Goal: Transaction & Acquisition: Purchase product/service

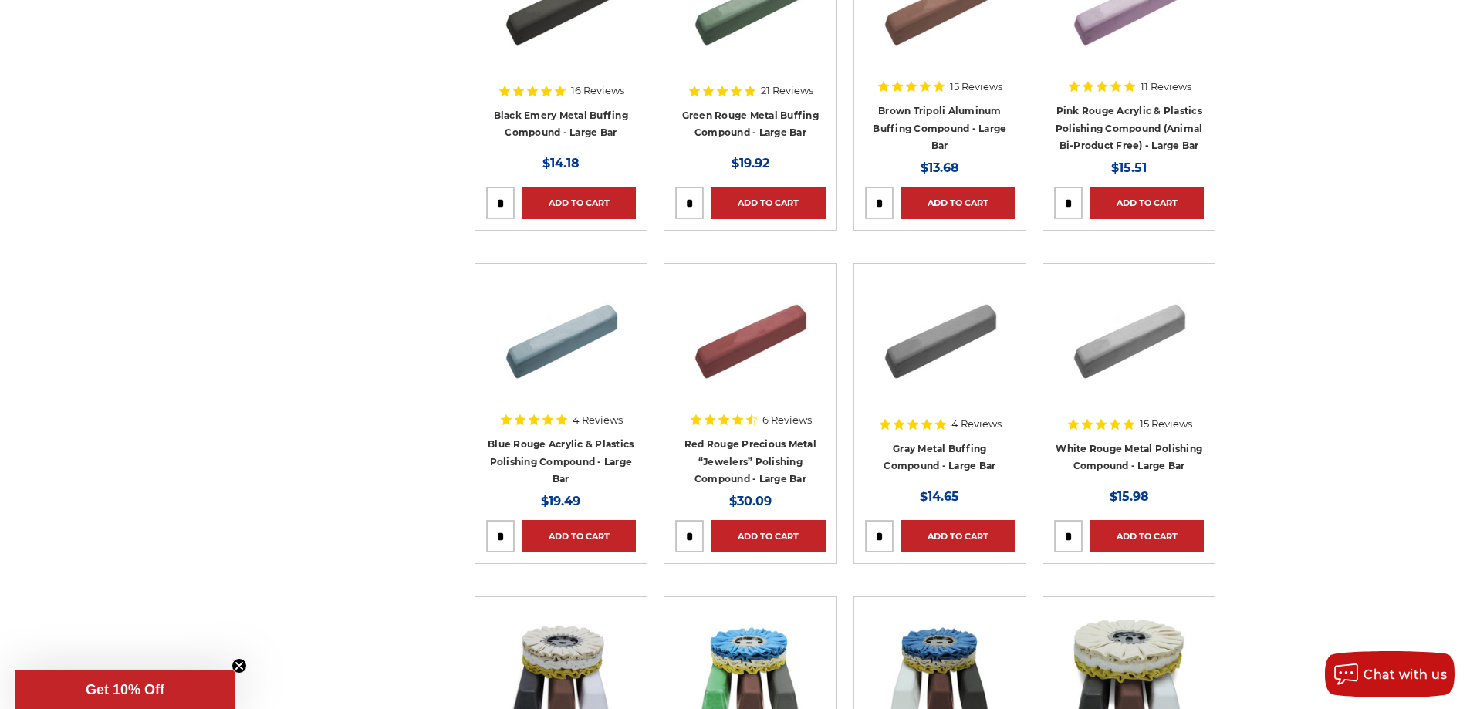
scroll to position [386, 0]
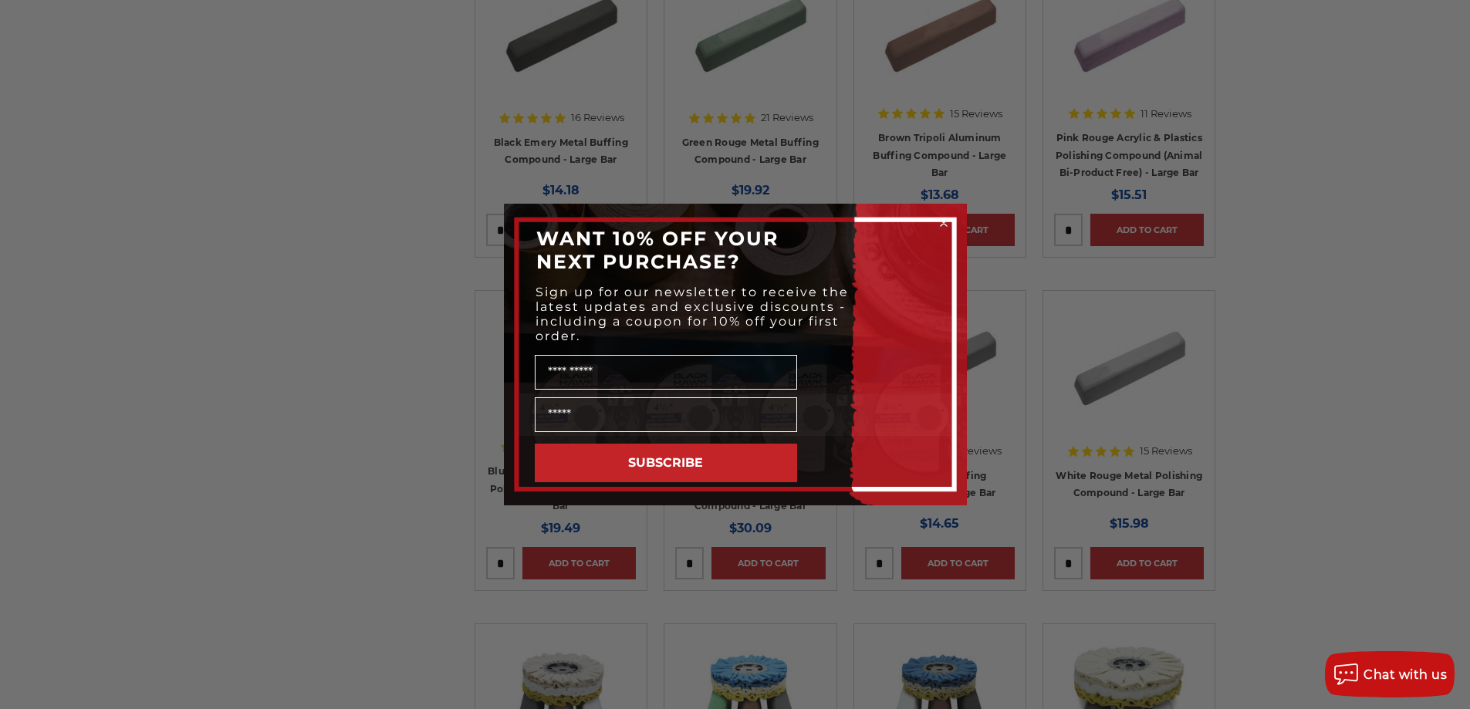
click at [942, 219] on circle "Close dialog" at bounding box center [943, 223] width 15 height 15
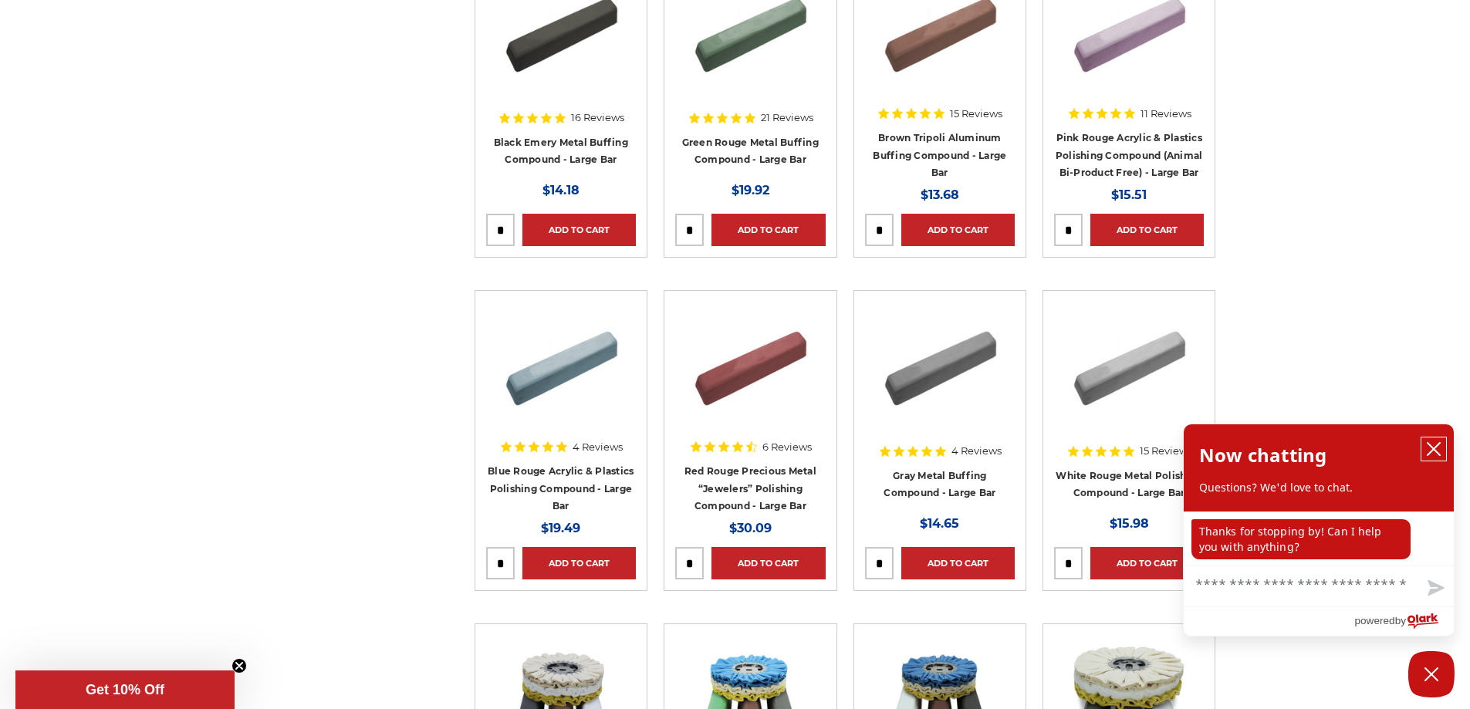
click at [1439, 448] on icon "close chatbox" at bounding box center [1433, 449] width 15 height 15
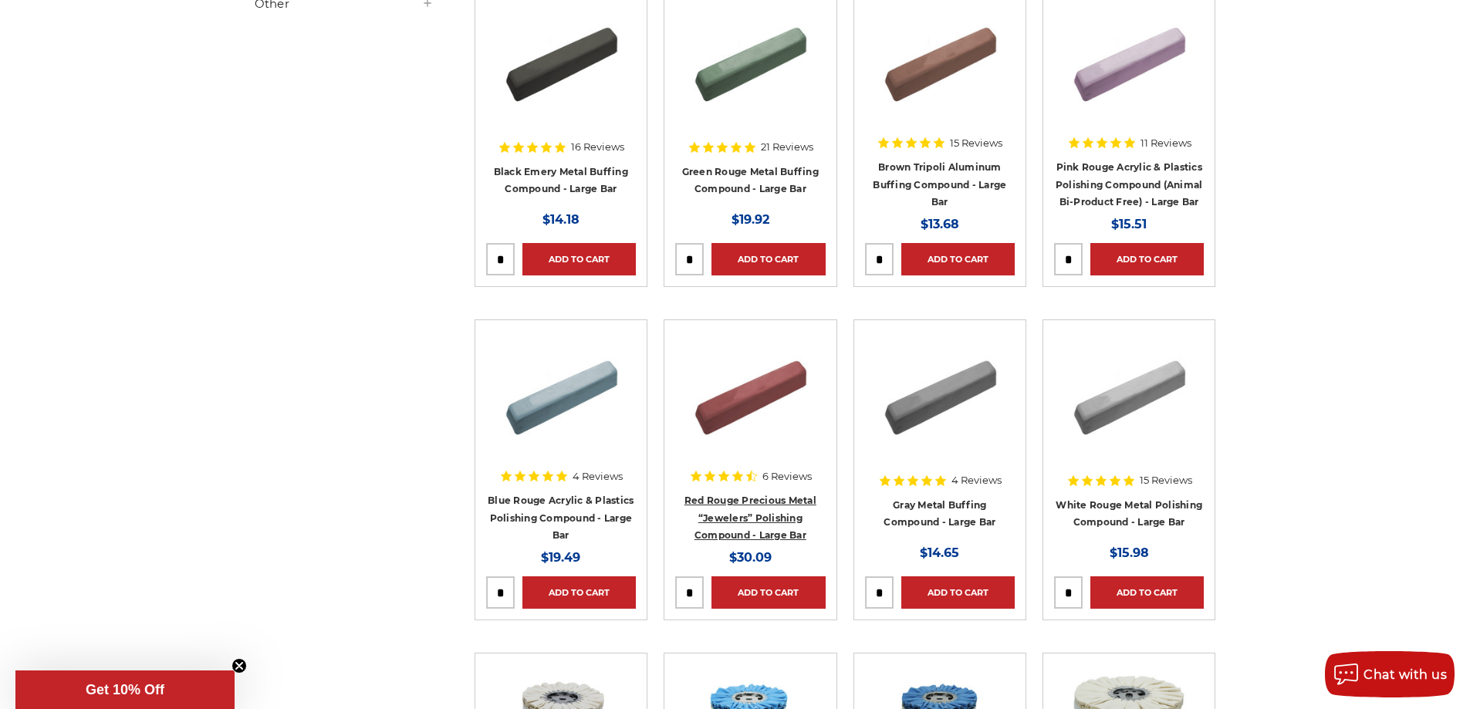
scroll to position [309, 0]
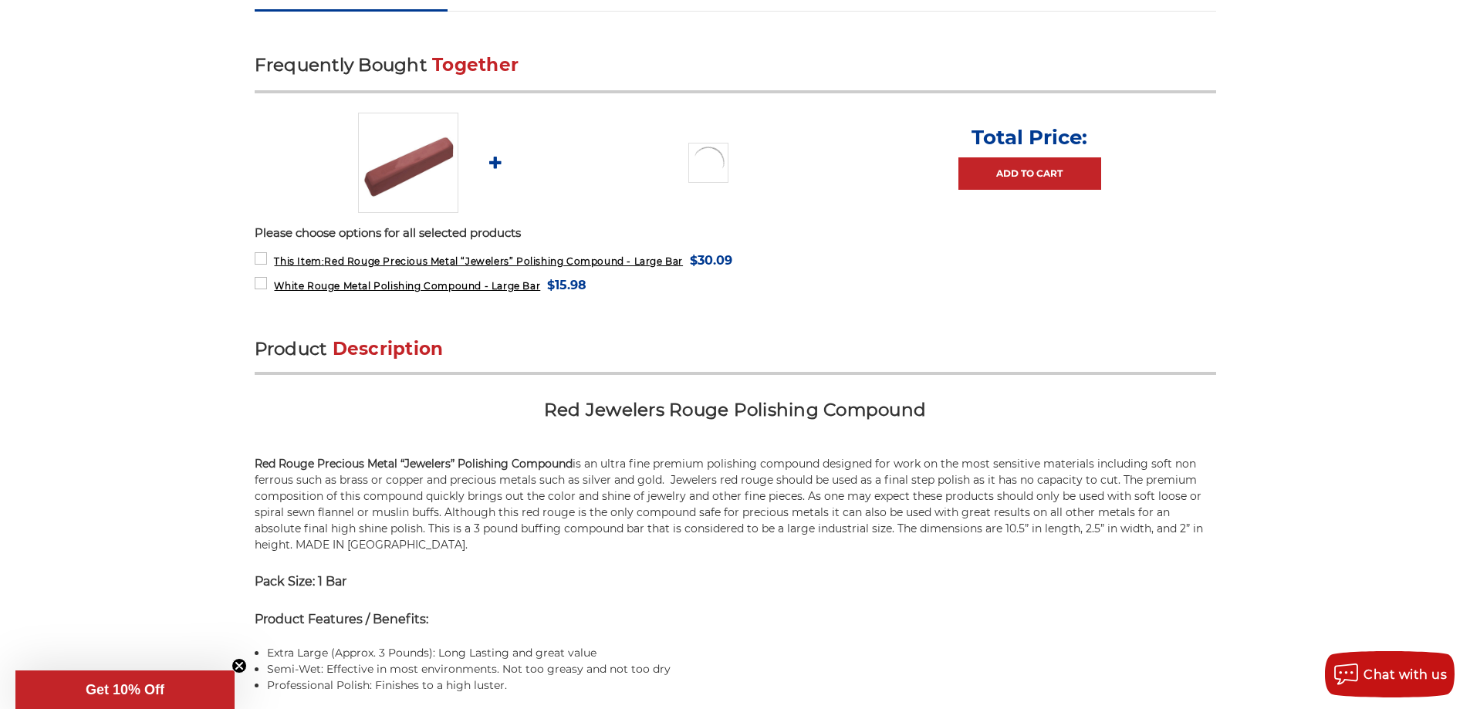
scroll to position [618, 0]
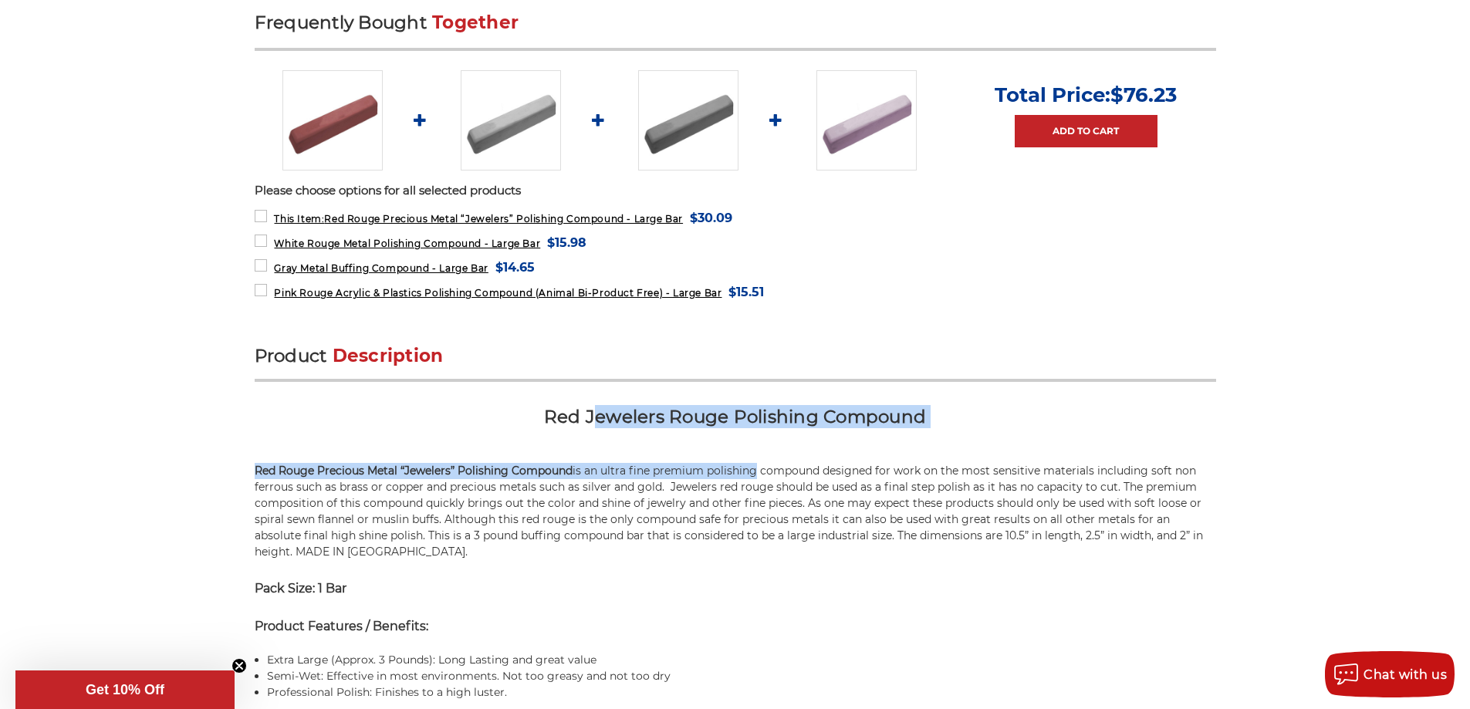
drag, startPoint x: 598, startPoint y: 438, endPoint x: 758, endPoint y: 455, distance: 160.6
click at [753, 465] on p "Red Rouge Precious Metal “Jewelers” Polishing Compound is an ultra fine premium…" at bounding box center [736, 511] width 962 height 97
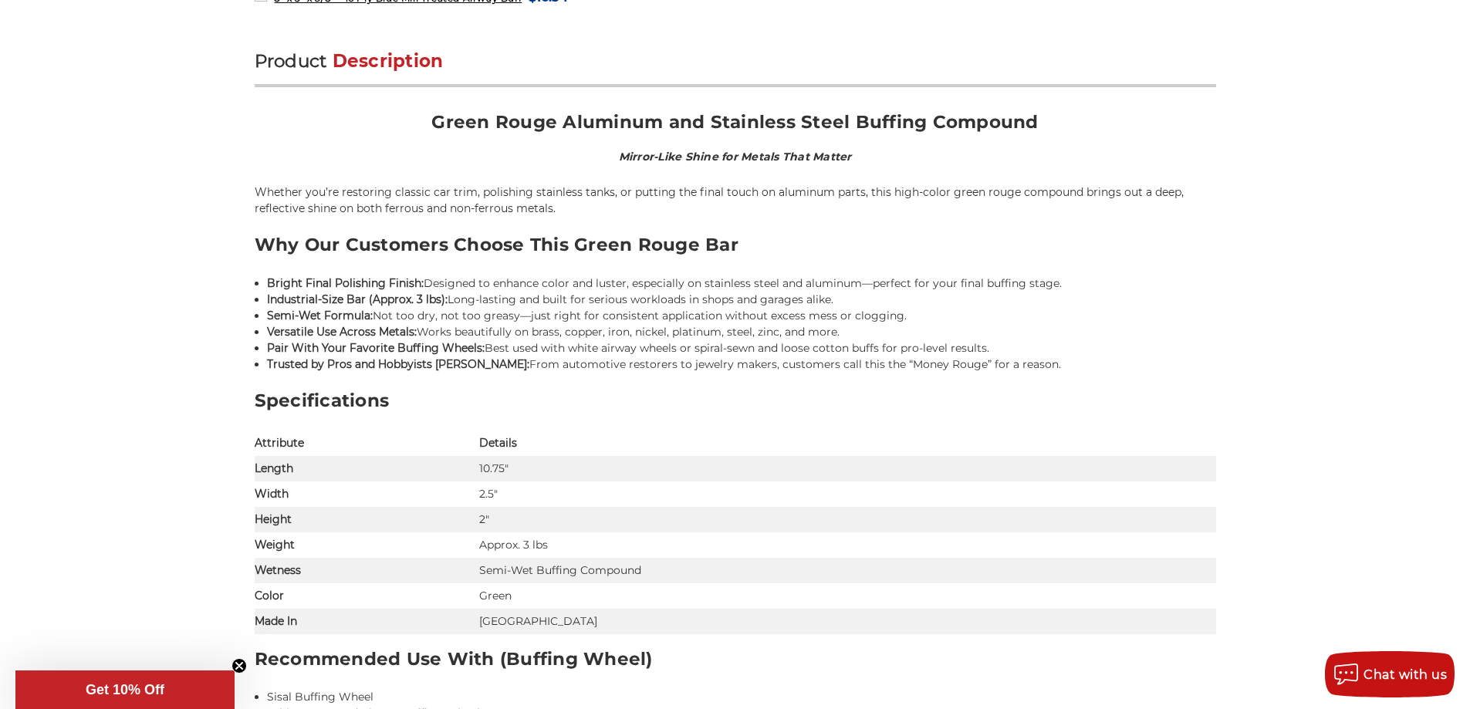
scroll to position [926, 0]
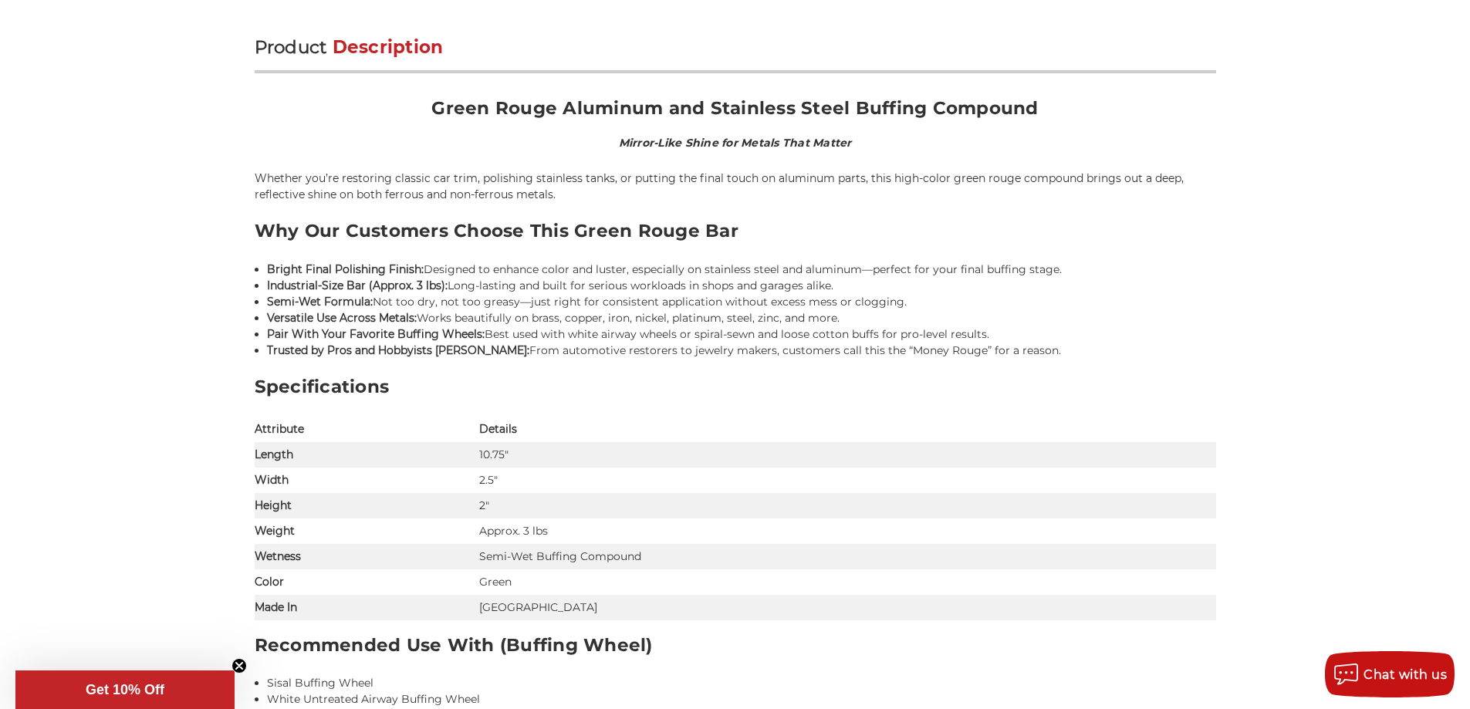
drag, startPoint x: 908, startPoint y: 266, endPoint x: 1095, endPoint y: 264, distance: 187.6
click at [1095, 264] on li "Bright Final Polishing Finish: Designed to enhance color and luster, especially…" at bounding box center [741, 270] width 949 height 16
click at [986, 286] on li "Industrial-Size Bar (Approx. 3 lbs): Long-lasting and built for serious workloa…" at bounding box center [741, 286] width 949 height 16
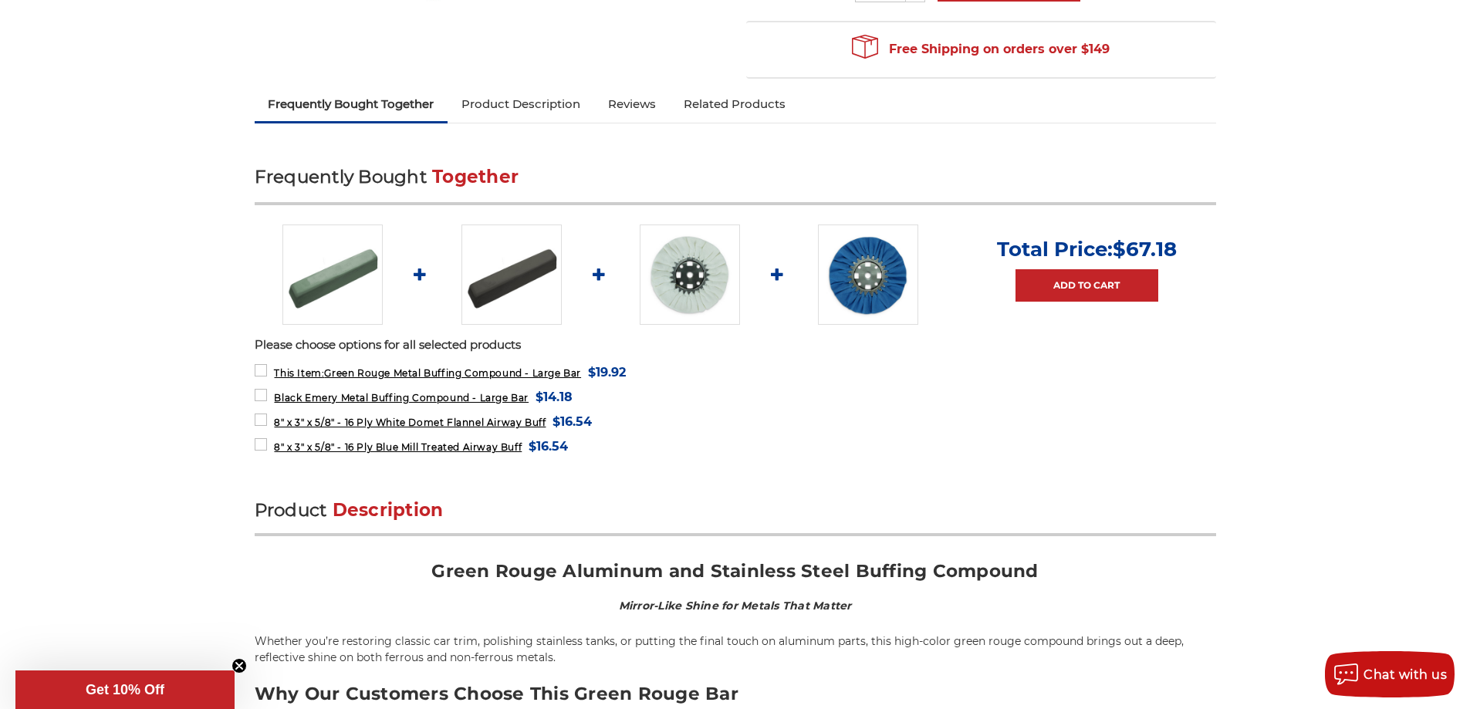
scroll to position [0, 0]
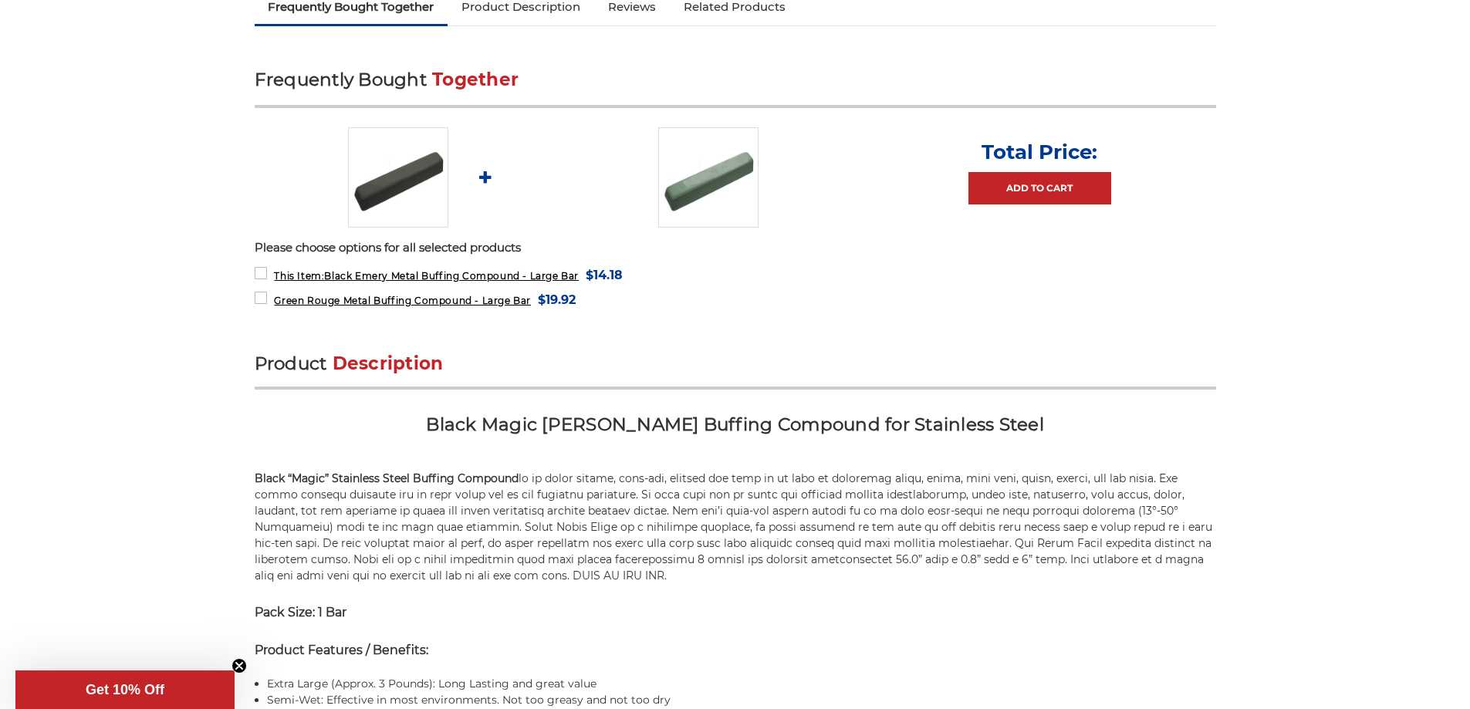
scroll to position [695, 0]
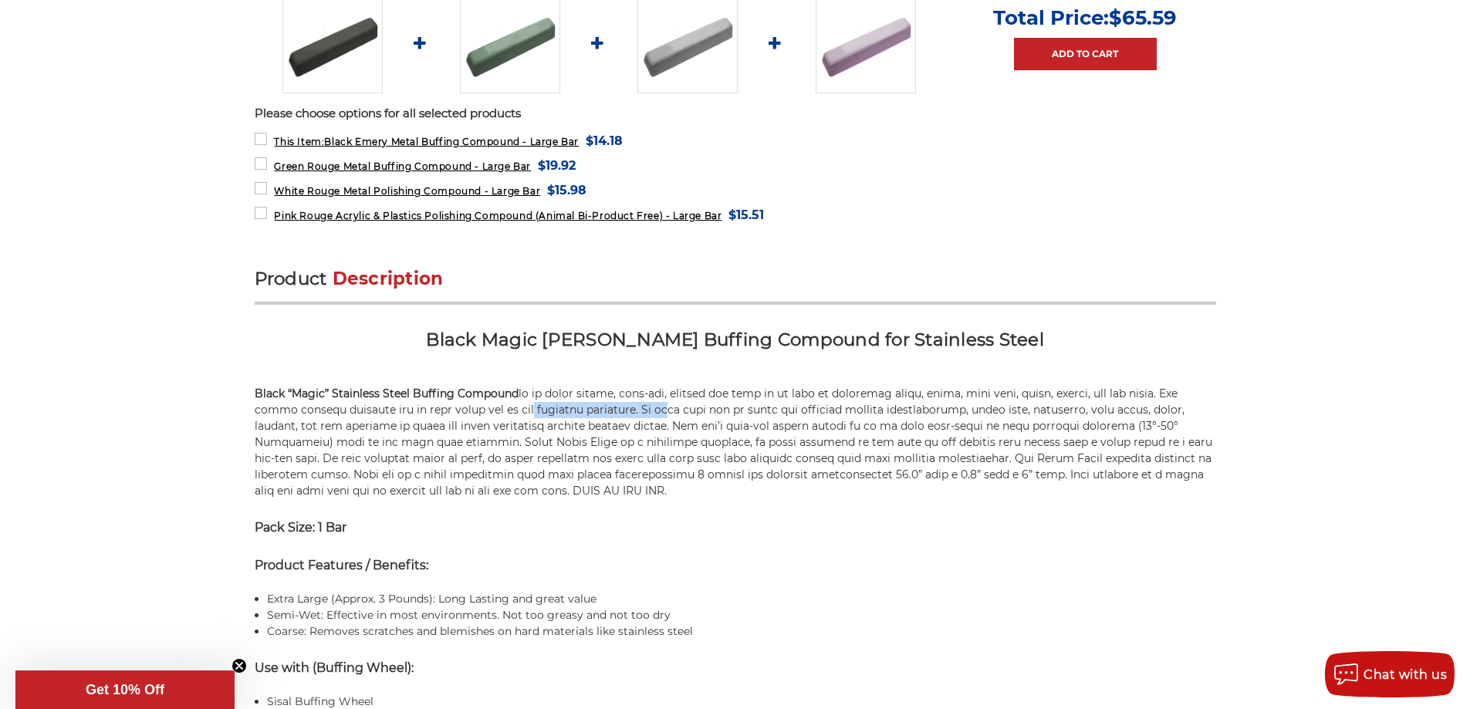
drag, startPoint x: 499, startPoint y: 415, endPoint x: 630, endPoint y: 411, distance: 130.5
click at [630, 411] on p "Black “Magic” Stainless Steel Buffing Compound" at bounding box center [736, 442] width 962 height 113
click at [748, 461] on p "Black “Magic” Stainless Steel Buffing Compound" at bounding box center [736, 442] width 962 height 113
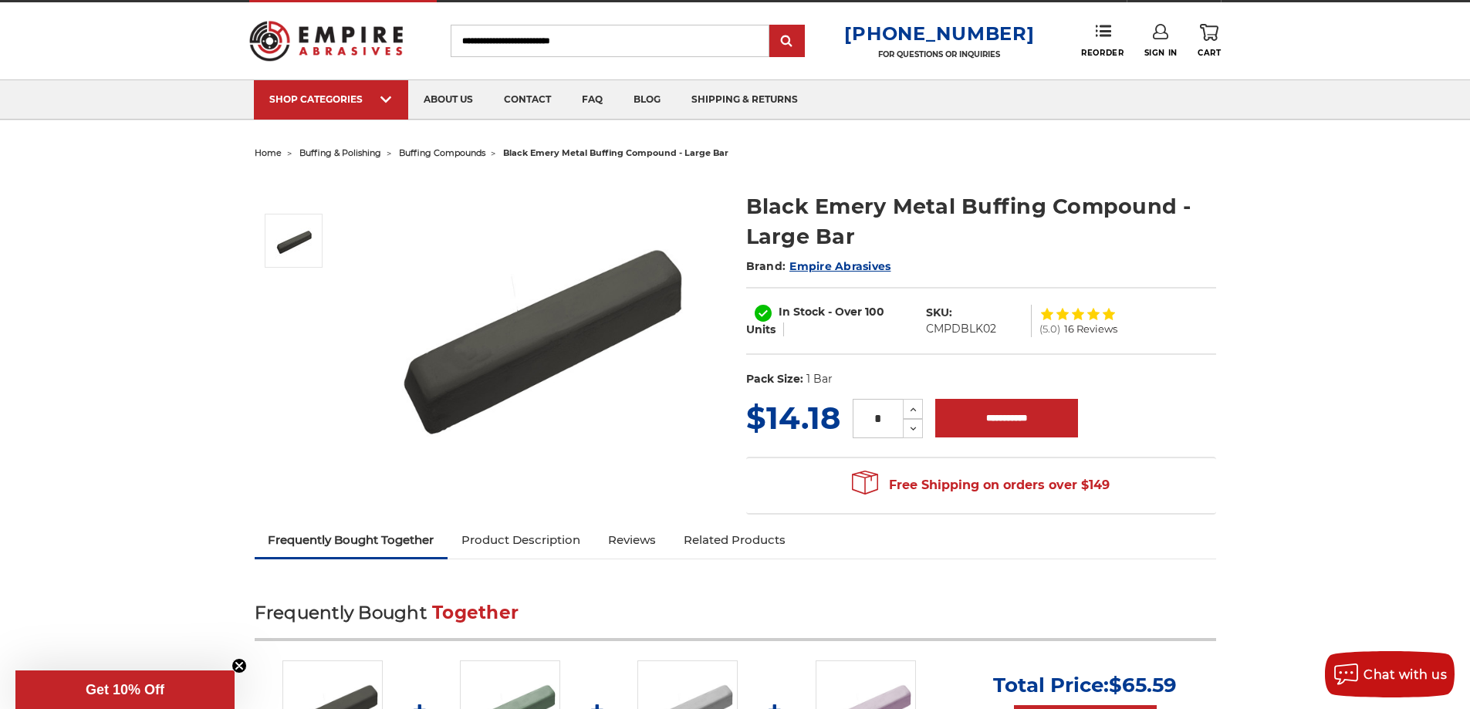
scroll to position [0, 0]
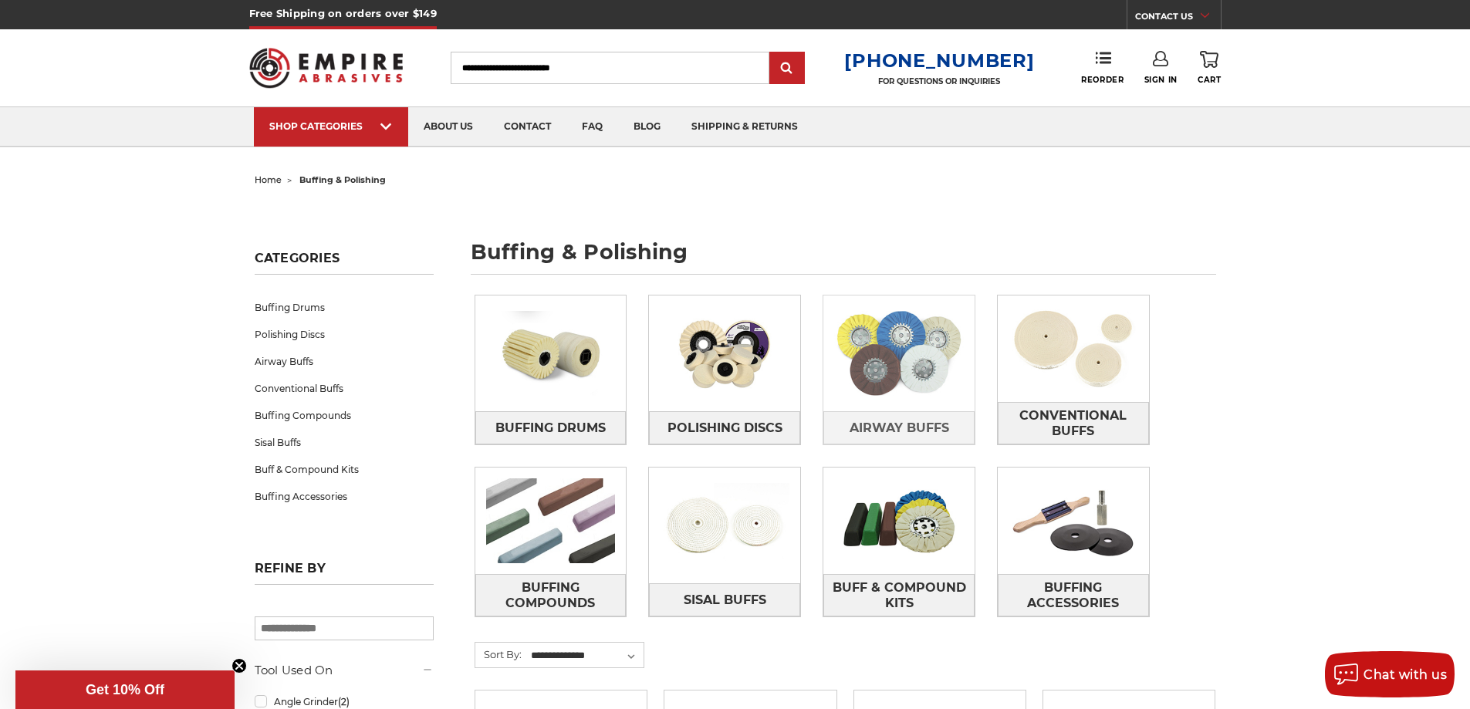
click at [921, 359] on img at bounding box center [899, 353] width 151 height 107
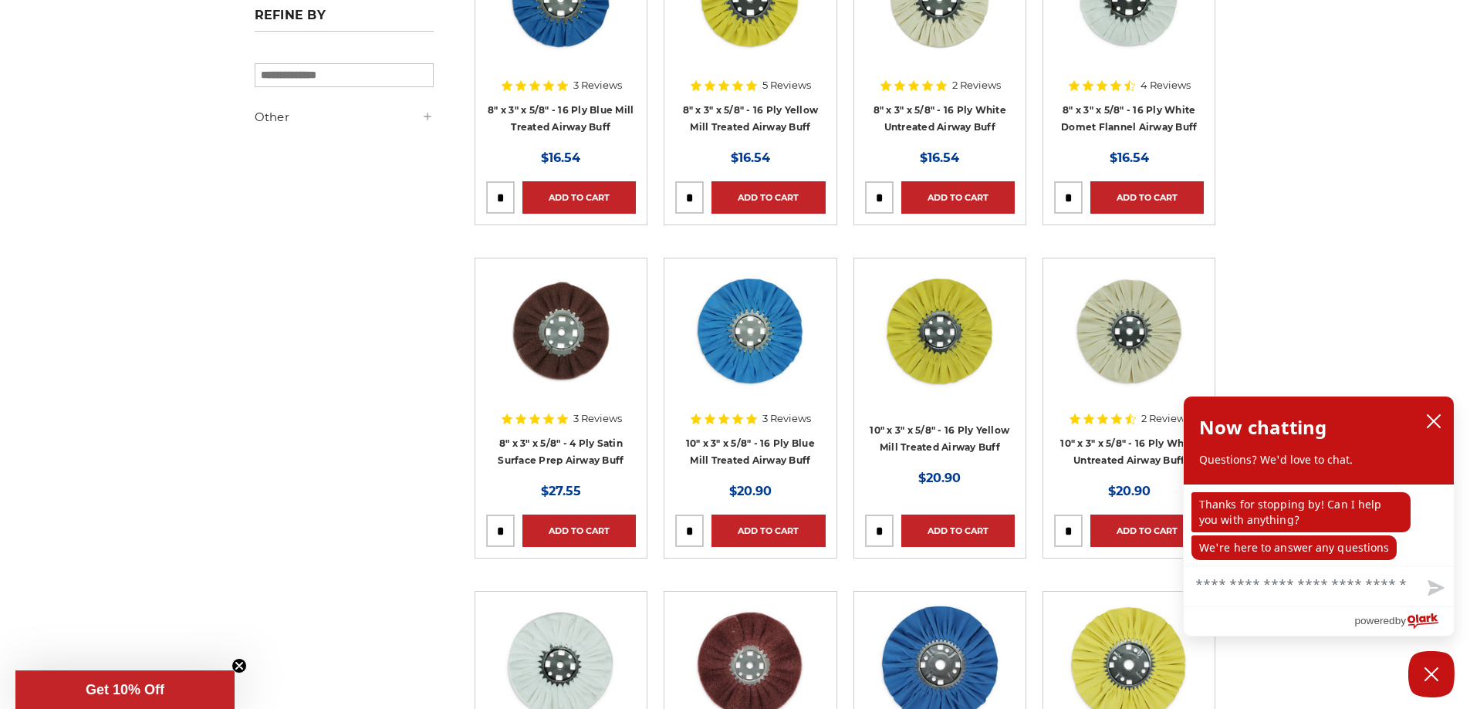
scroll to position [463, 0]
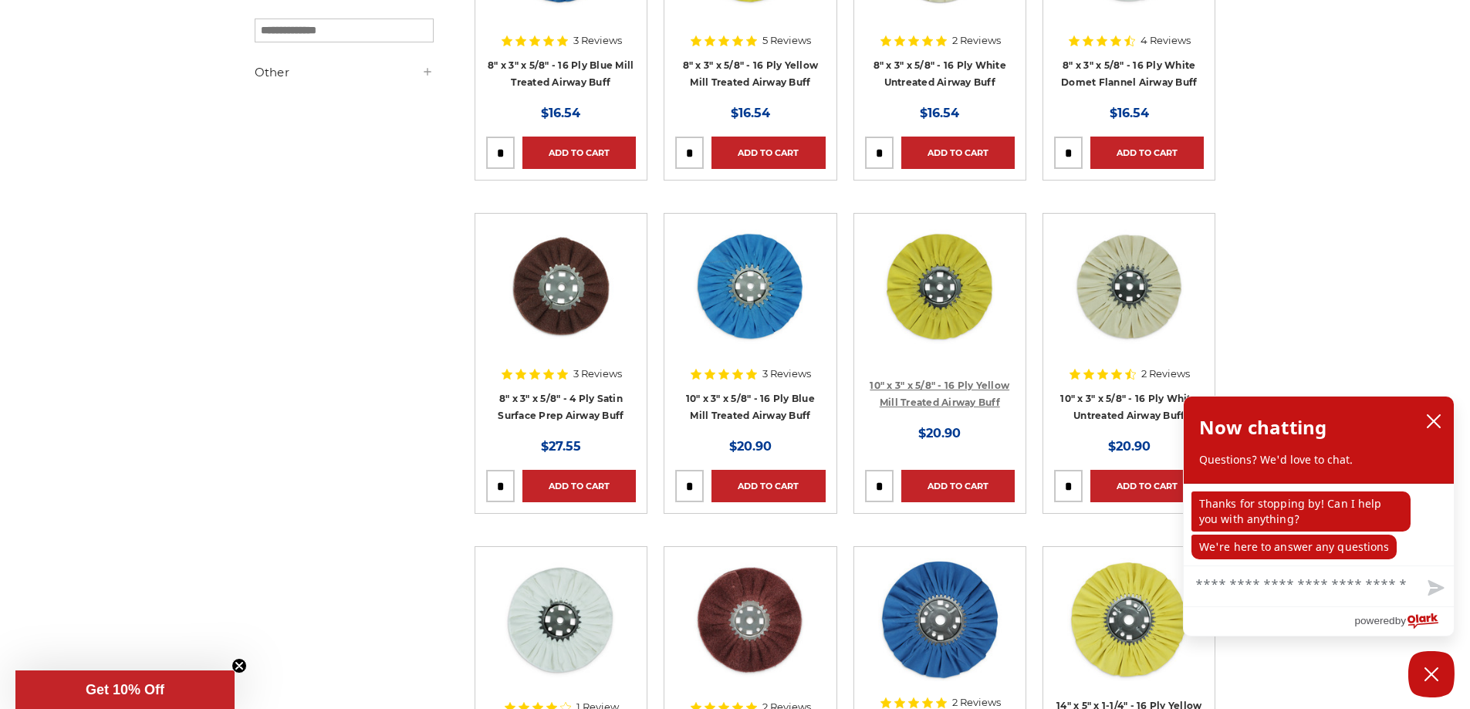
click at [981, 403] on link "10" x 3" x 5/8" - 16 Ply Yellow Mill Treated Airway Buff" at bounding box center [940, 394] width 140 height 29
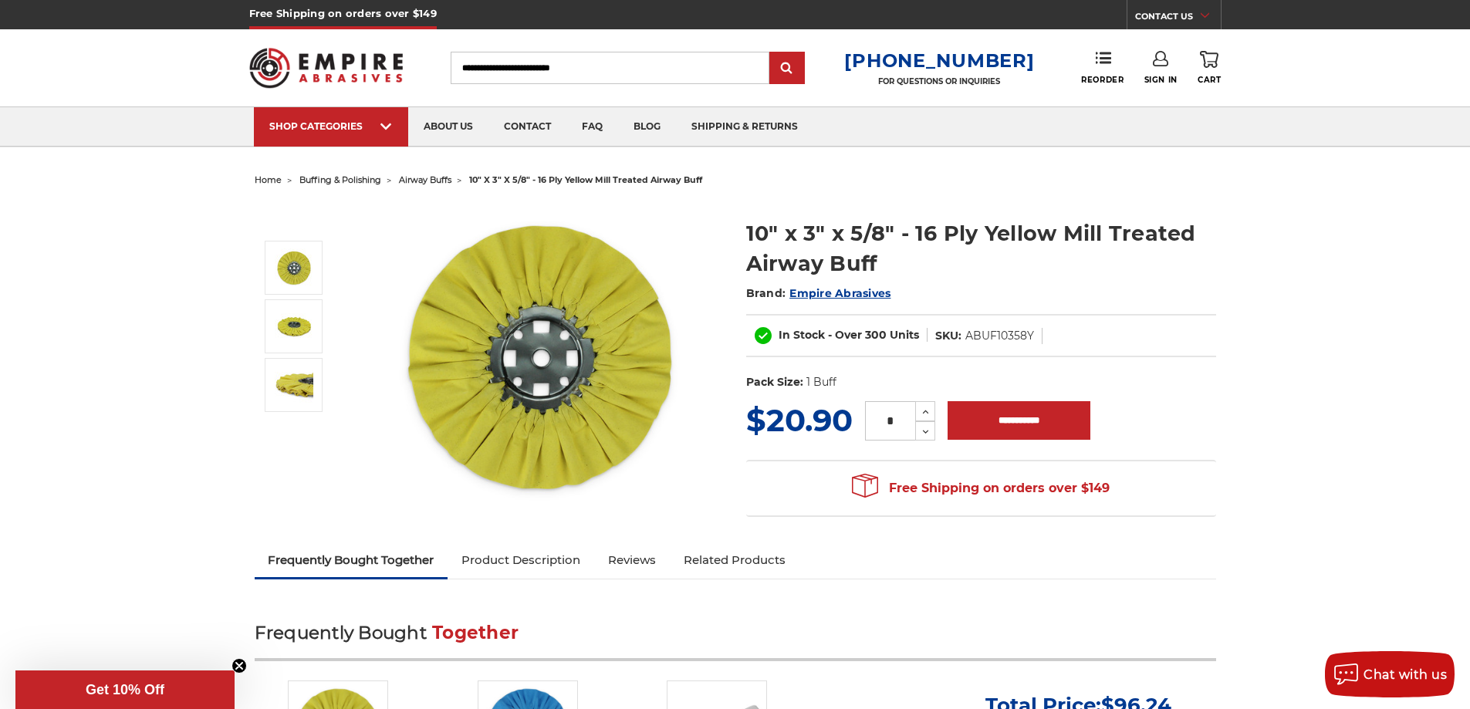
drag, startPoint x: 1100, startPoint y: 229, endPoint x: 1102, endPoint y: 239, distance: 9.5
click at [1100, 230] on h1 "10" x 3" x 5/8" - 16 Ply Yellow Mill Treated Airway Buff" at bounding box center [981, 248] width 470 height 60
drag, startPoint x: 1218, startPoint y: 159, endPoint x: 1220, endPoint y: 177, distance: 17.8
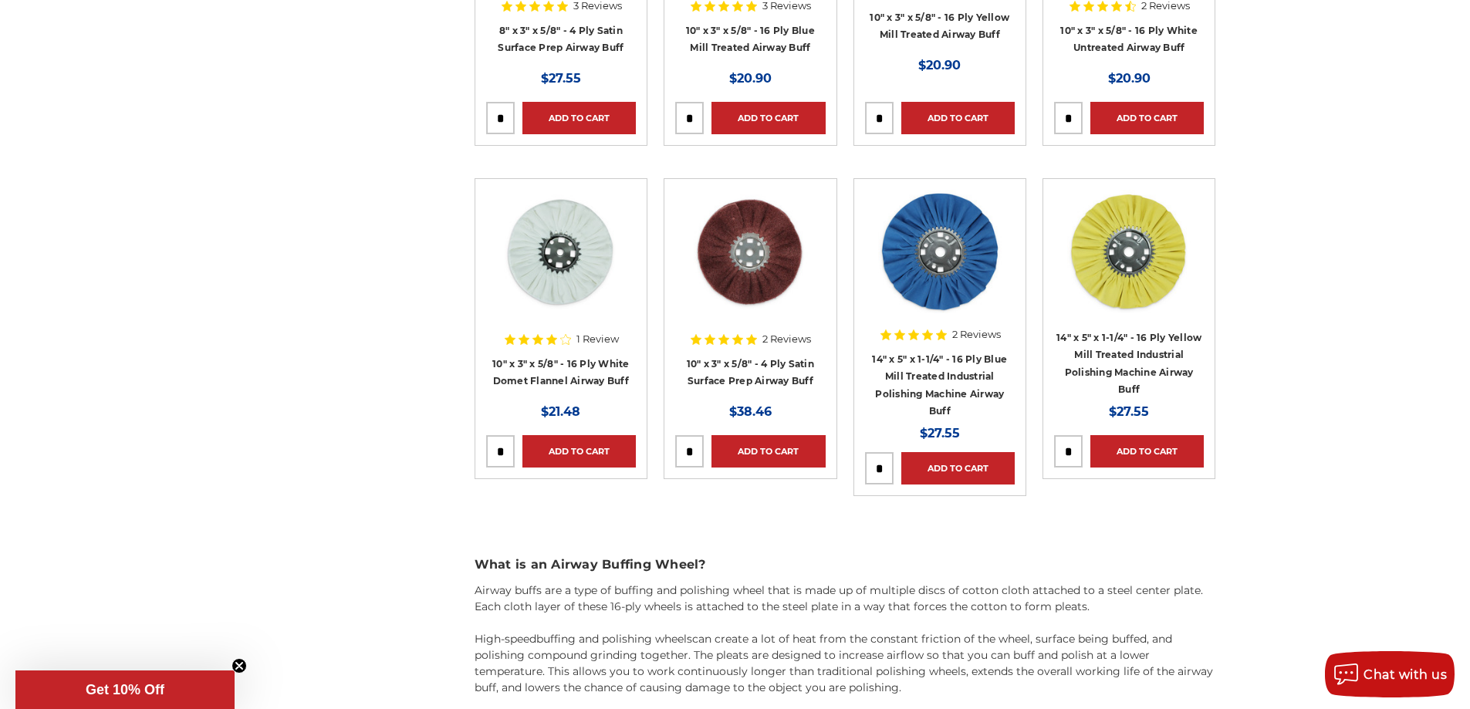
scroll to position [849, 0]
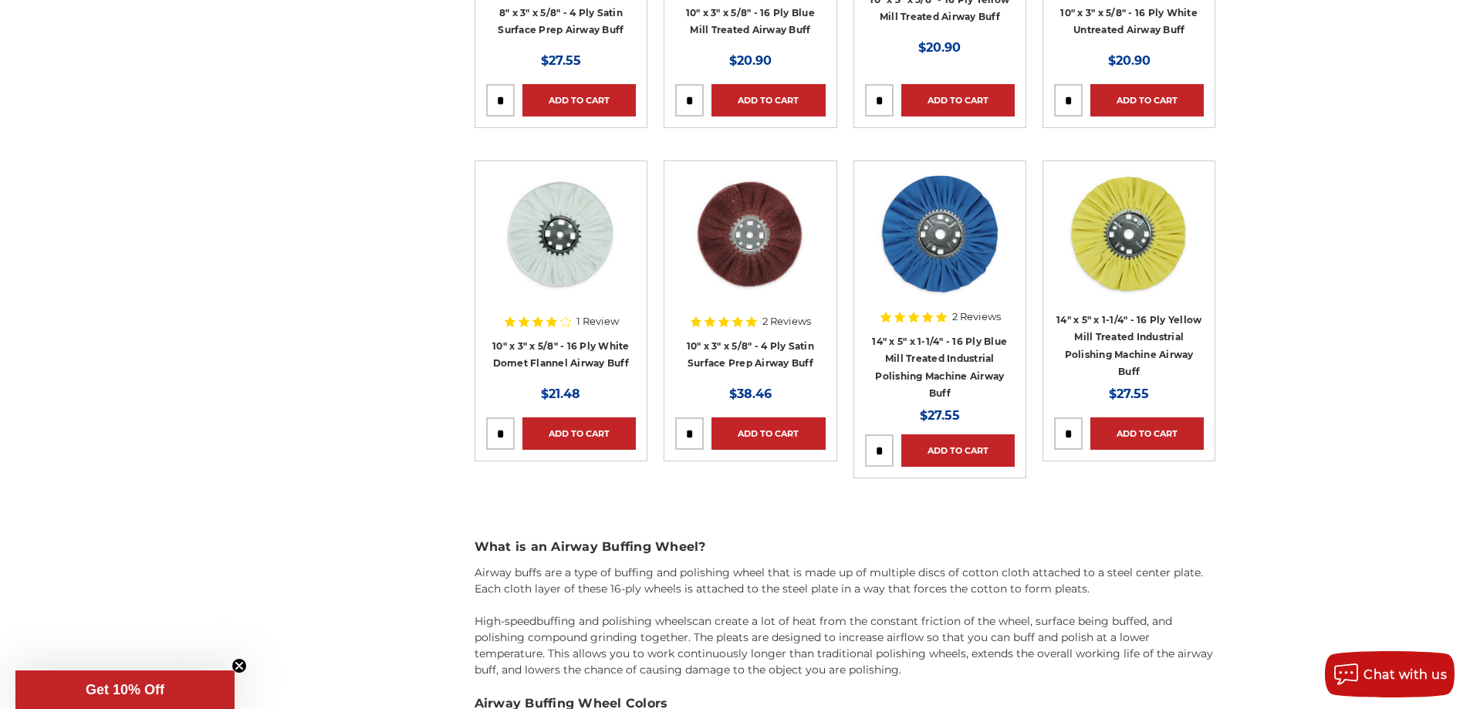
click at [1155, 237] on img at bounding box center [1130, 234] width 124 height 124
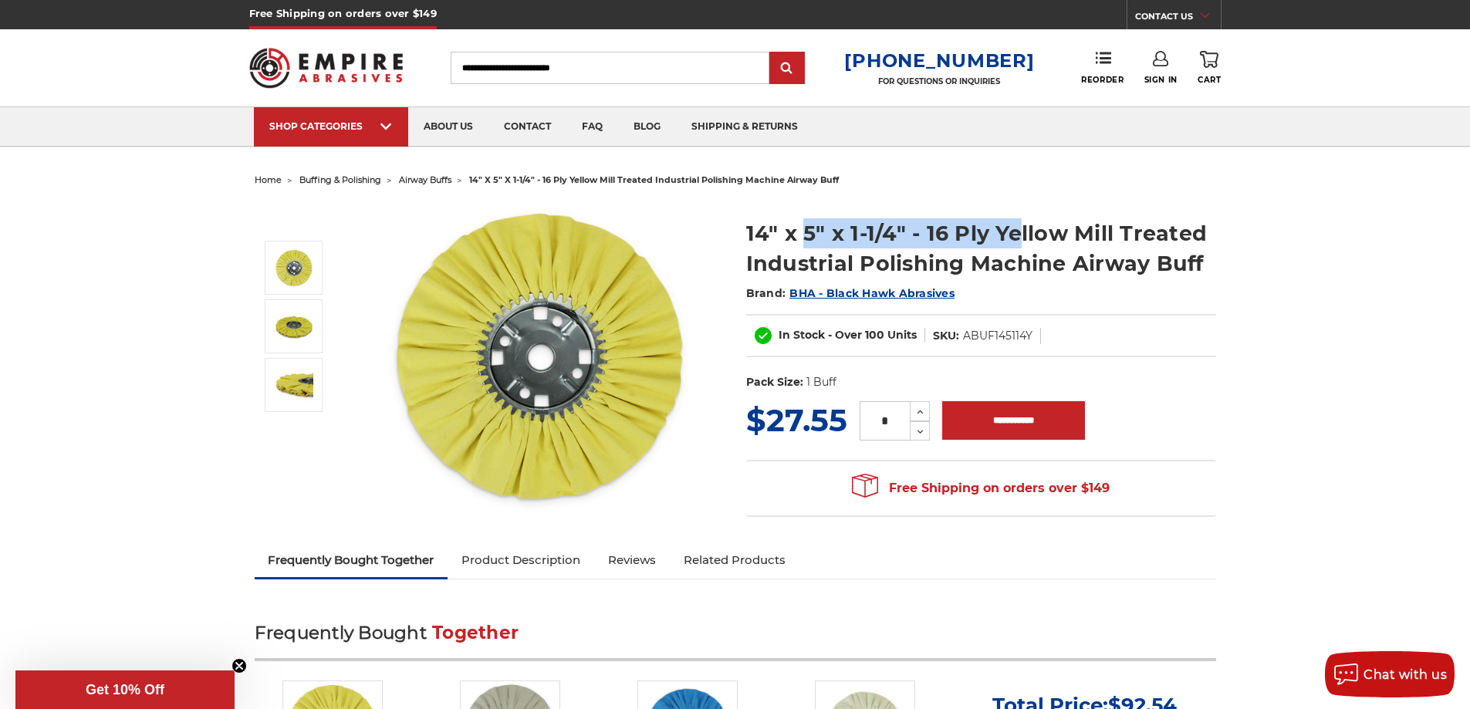
drag, startPoint x: 1014, startPoint y: 245, endPoint x: 796, endPoint y: 235, distance: 218.7
click at [806, 235] on h1 "14" x 5" x 1-1/4" - 16 Ply Yellow Mill Treated Industrial Polishing Machine Air…" at bounding box center [981, 248] width 470 height 60
drag, startPoint x: 741, startPoint y: 240, endPoint x: 763, endPoint y: 242, distance: 21.7
click at [743, 241] on section "14" x 5" x 1-1/4" - 16 Ply Yellow Mill Treated Industrial Polishing Machine Air…" at bounding box center [982, 300] width 492 height 196
